Goal: Task Accomplishment & Management: Use online tool/utility

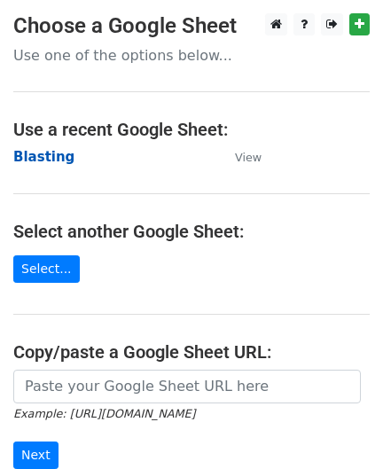
click at [41, 156] on strong "Blasting" at bounding box center [43, 157] width 61 height 16
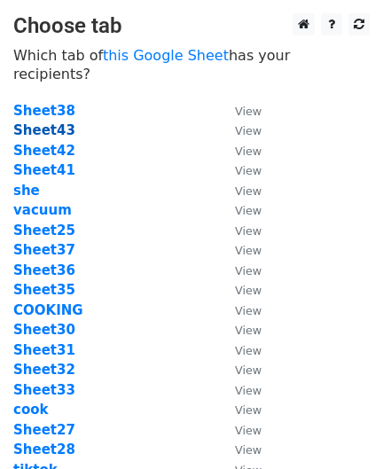
click at [51, 122] on strong "Sheet43" at bounding box center [44, 130] width 62 height 16
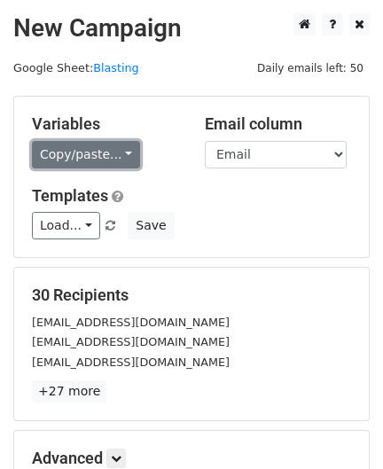
click at [112, 152] on link "Copy/paste..." at bounding box center [86, 154] width 108 height 27
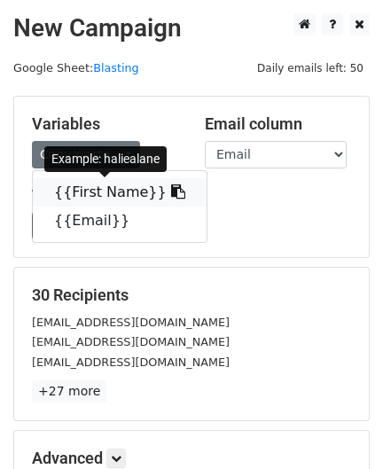
click at [113, 184] on link "{{First Name}}" at bounding box center [120, 192] width 174 height 28
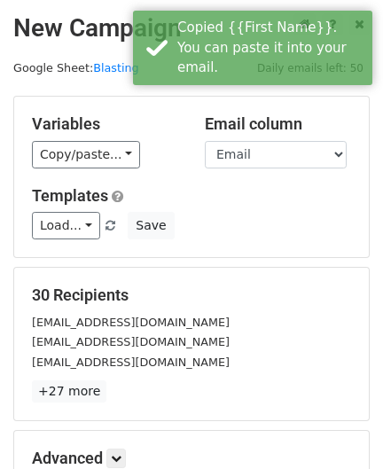
scroll to position [110, 0]
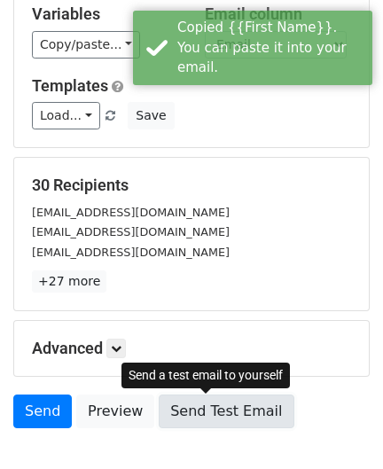
click at [202, 404] on link "Send Test Email" at bounding box center [226, 411] width 135 height 34
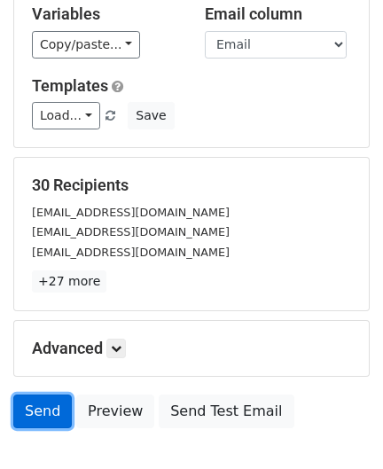
click at [48, 403] on link "Send" at bounding box center [42, 411] width 58 height 34
